Goal: Task Accomplishment & Management: Manage account settings

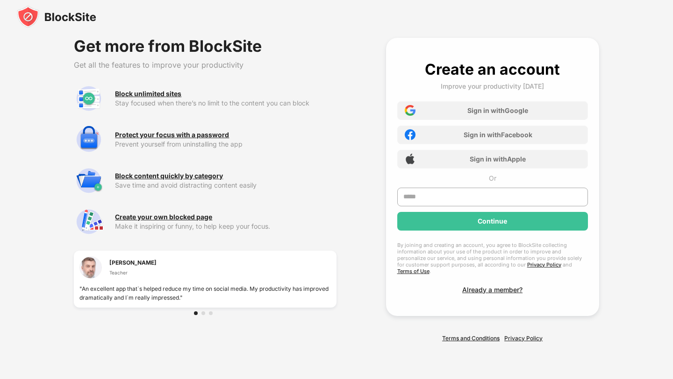
click at [54, 22] on img at bounding box center [56, 17] width 79 height 22
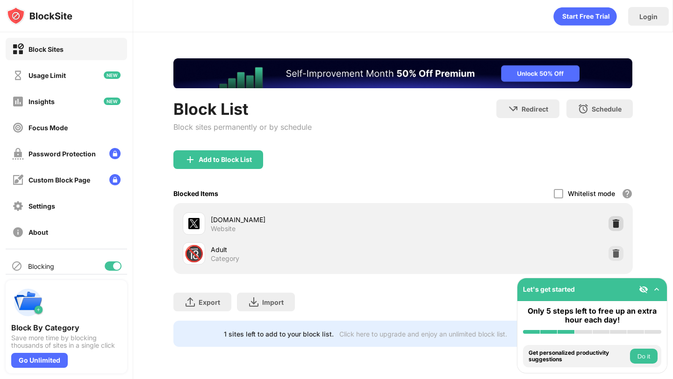
click at [621, 221] on div at bounding box center [615, 223] width 15 height 15
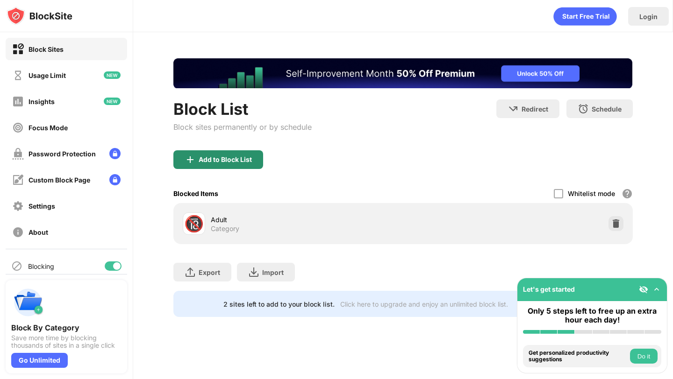
click at [219, 154] on div "Add to Block List" at bounding box center [218, 159] width 90 height 19
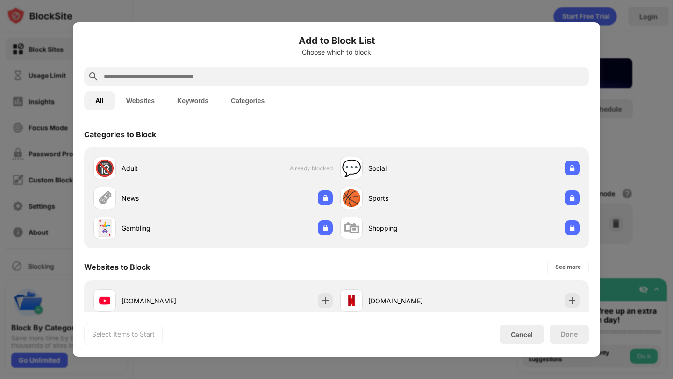
scroll to position [190, 0]
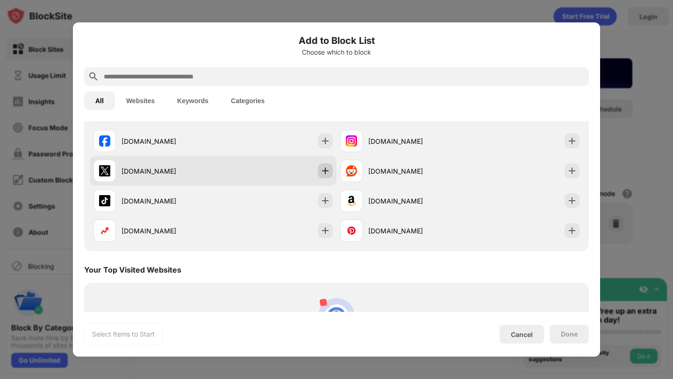
click at [325, 177] on div at bounding box center [325, 170] width 15 height 15
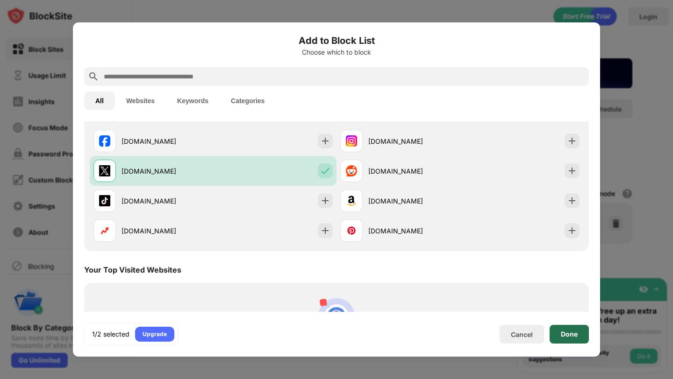
click at [584, 333] on div "Done" at bounding box center [568, 334] width 39 height 19
